Goal: Task Accomplishment & Management: Manage account settings

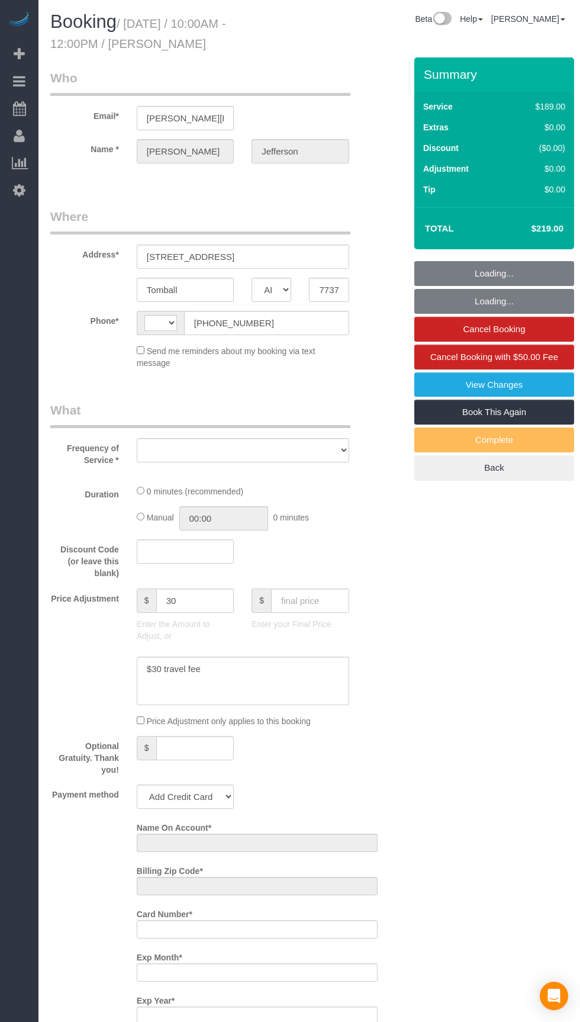
select select "[GEOGRAPHIC_DATA]"
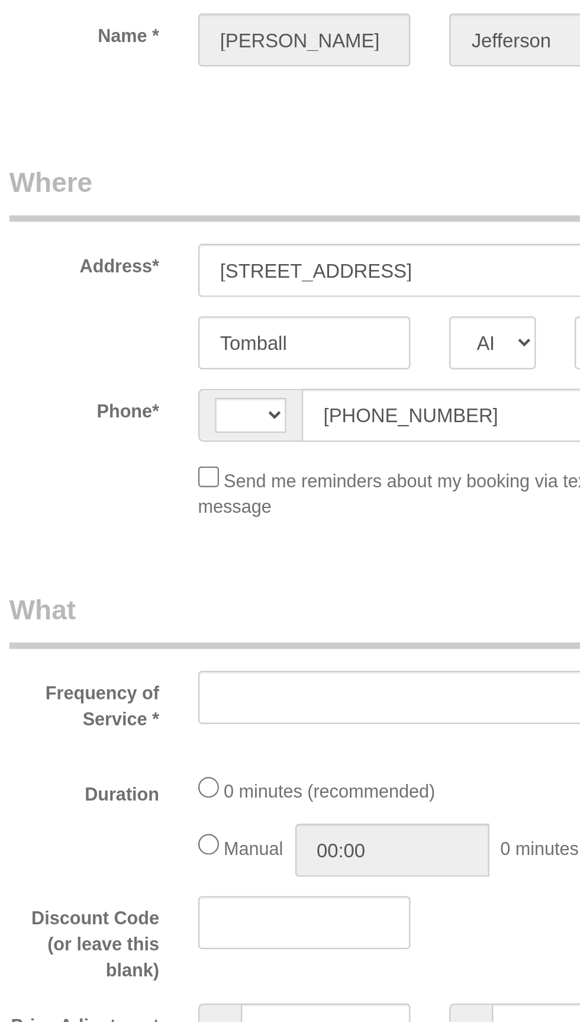
select select "string:[GEOGRAPHIC_DATA]"
select select "object:1145"
select select "string:fspay-90eea8bd-cbe6-4670-9ead-4ff20356e1e3"
select select "3"
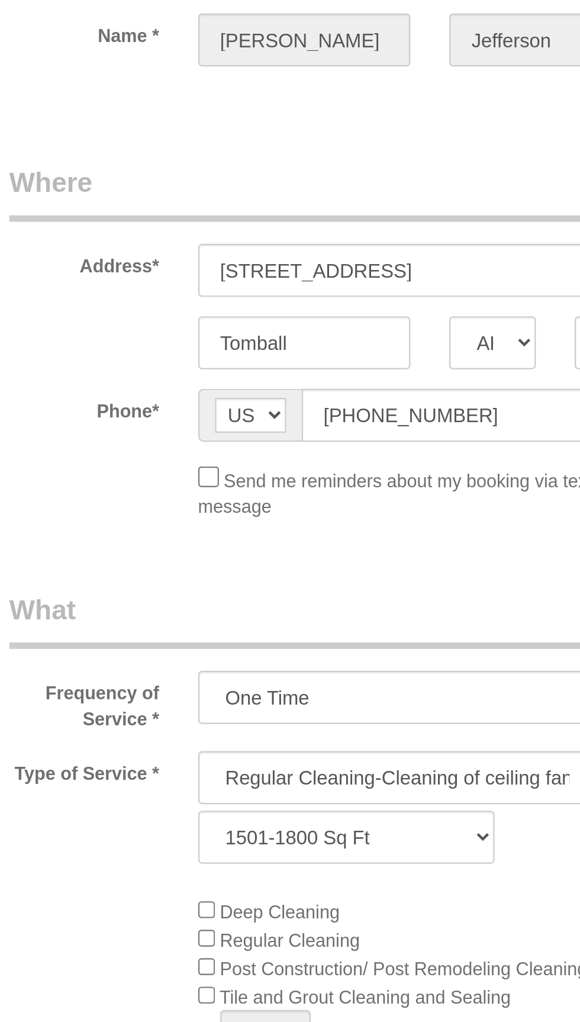
select select "object:1212"
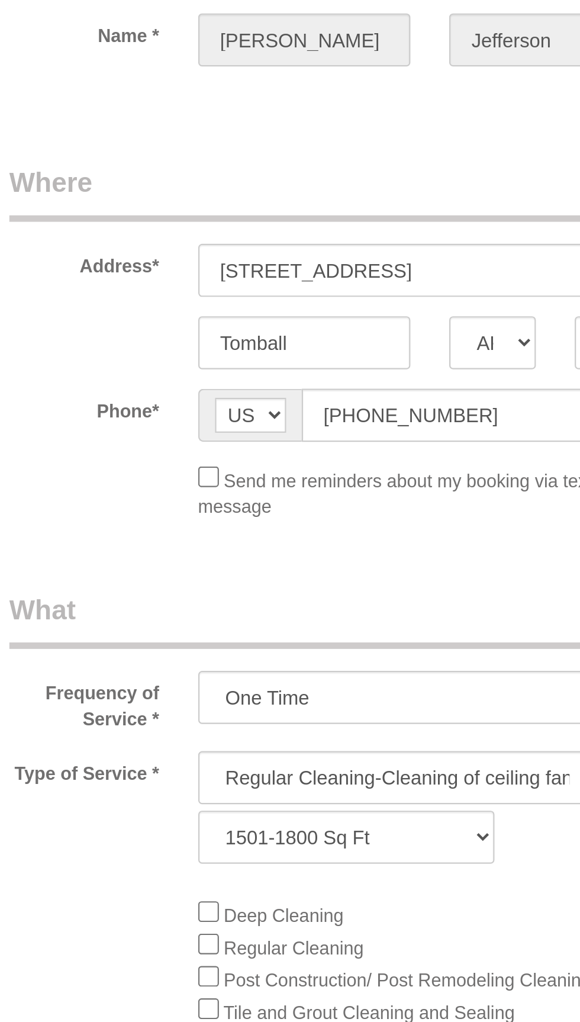
select select "spot1"
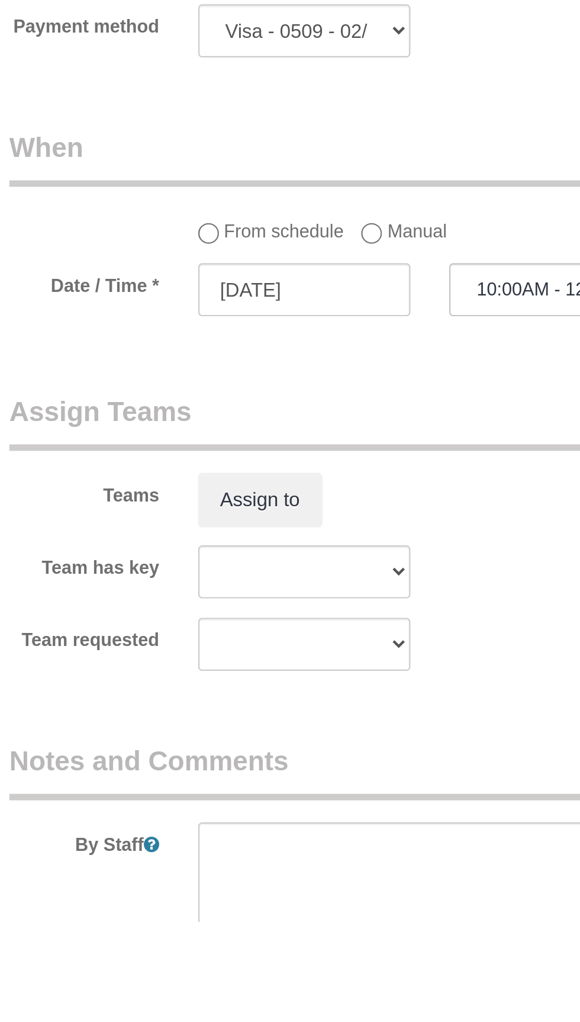
scroll to position [653, 0]
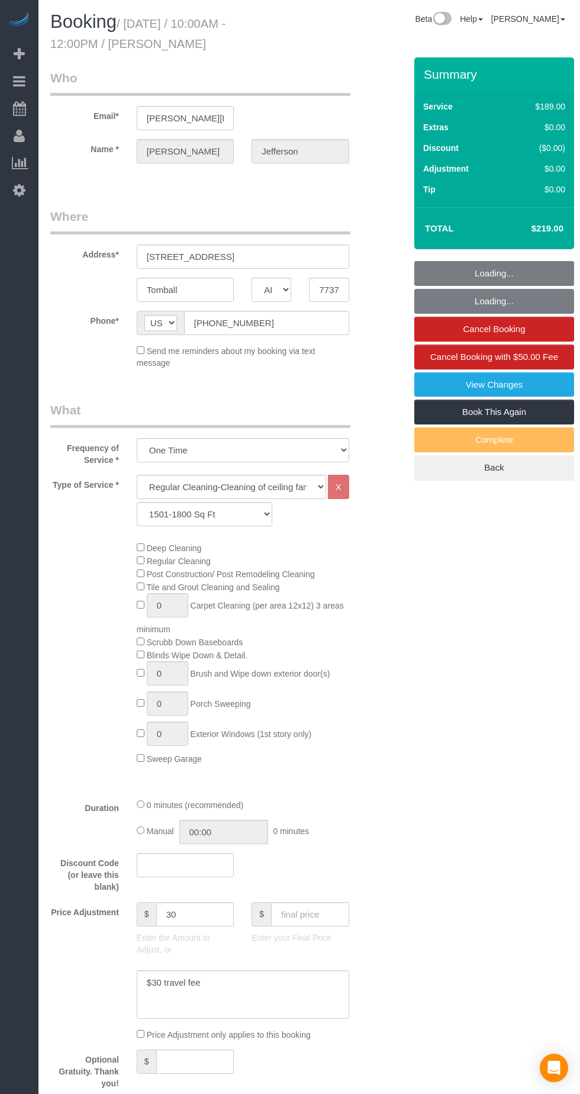
select select "[GEOGRAPHIC_DATA]"
select select "3"
select select "string:fspay-90eea8bd-cbe6-4670-9ead-4ff20356e1e3"
select select "spot1"
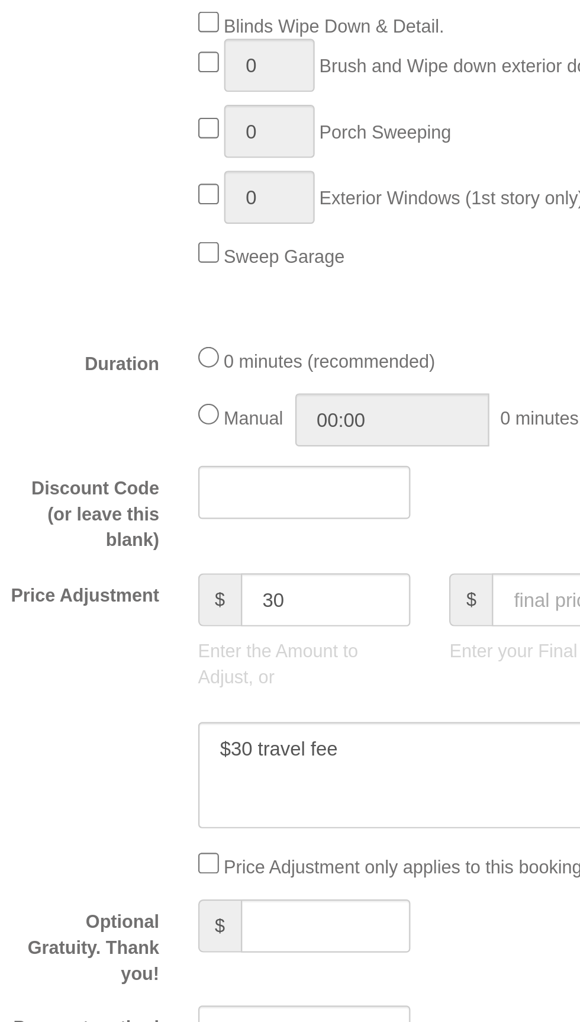
scroll to position [108, 0]
